Goal: Find specific fact: Find specific fact

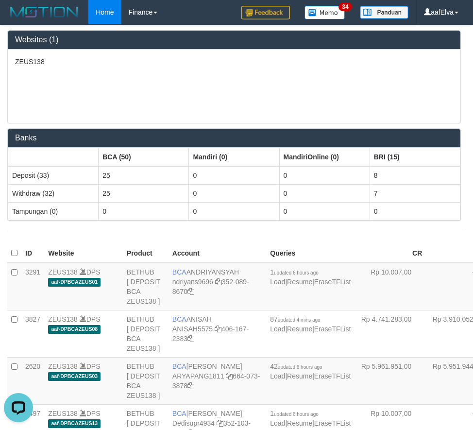
scroll to position [304, 0]
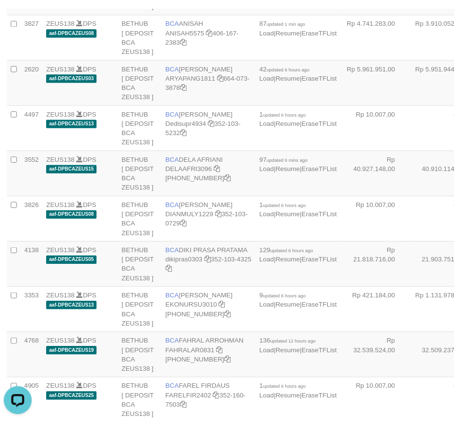
scroll to position [2079, 0]
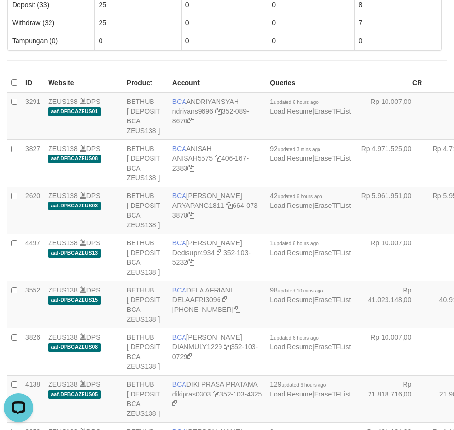
scroll to position [1696, 0]
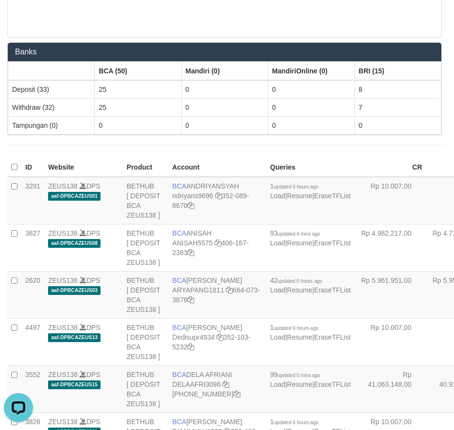
scroll to position [1795, 0]
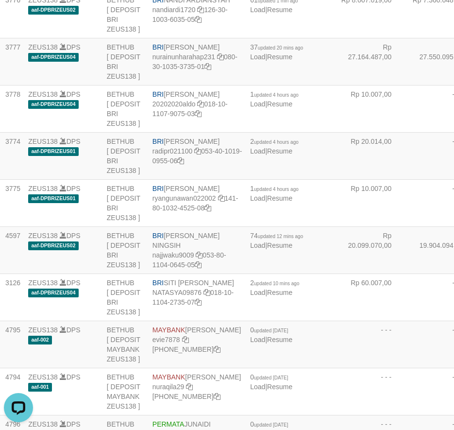
scroll to position [1733, 0]
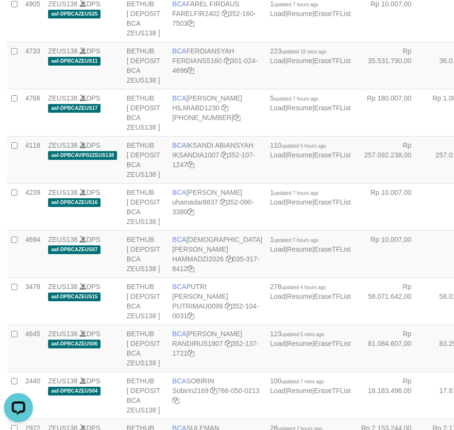
scroll to position [996, 0]
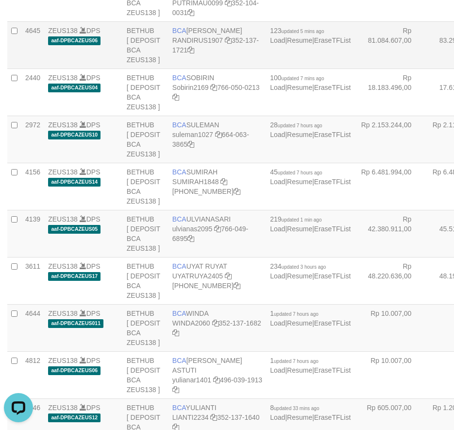
click at [176, 34] on span "BCA" at bounding box center [179, 31] width 14 height 8
drag, startPoint x: 173, startPoint y: 185, endPoint x: 212, endPoint y: 192, distance: 39.5
click at [212, 69] on td "BCA RANDI RUSTANDI RANDIRUS1907 352-137-1721" at bounding box center [218, 44] width 98 height 47
copy td "BCA RANDI RUSTANDI"
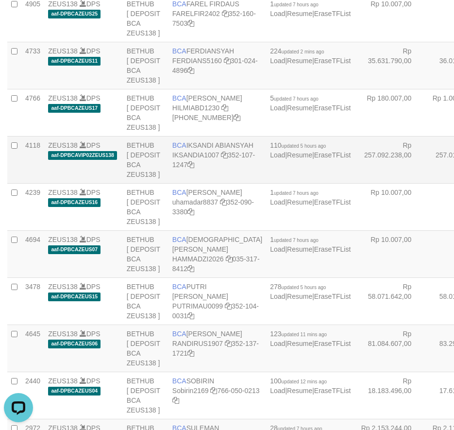
scroll to position [996, 0]
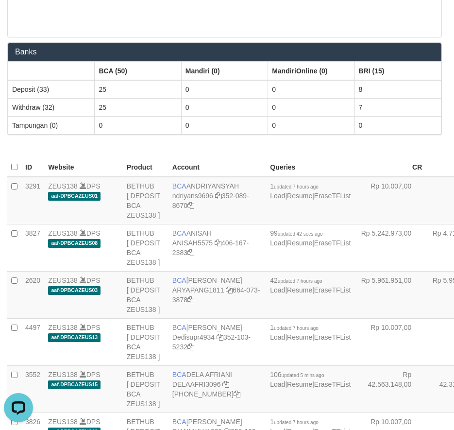
scroll to position [93, 0]
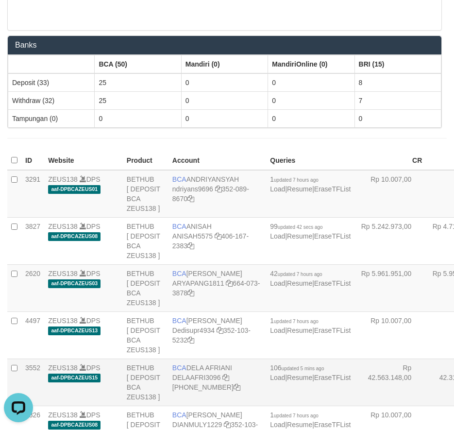
drag, startPoint x: 172, startPoint y: 407, endPoint x: 237, endPoint y: 411, distance: 64.8
click at [237, 406] on td "BCA DELA AFRIANI DELAAFRI3096 869-245-8639" at bounding box center [218, 382] width 98 height 47
copy td "BCA DELA AFRIANI"
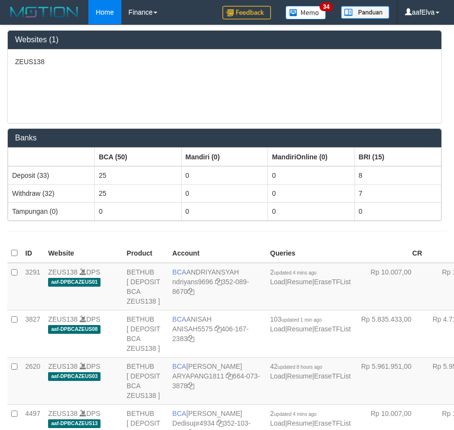
scroll to position [93, 0]
